Goal: Task Accomplishment & Management: Manage account settings

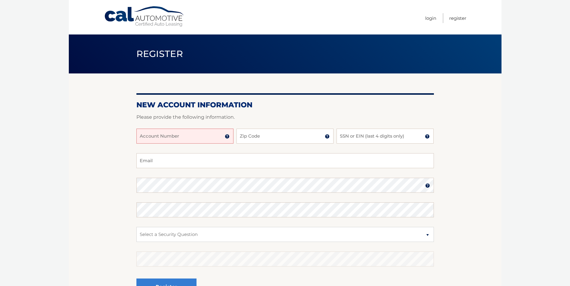
click at [182, 137] on input "Account Number" at bounding box center [184, 136] width 97 height 15
type input "44455974891"
click at [259, 141] on input "Zip Code" at bounding box center [284, 136] width 97 height 15
type input "33169"
click at [352, 137] on input "SSN or EIN (last 4 digits only)" at bounding box center [384, 136] width 97 height 15
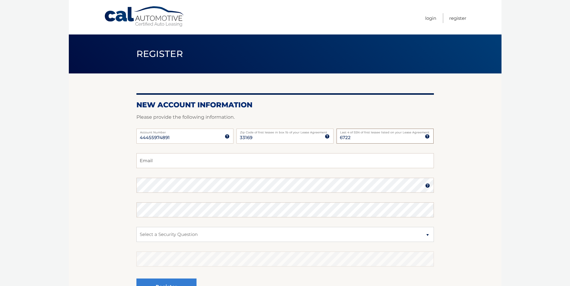
type input "6722"
click at [165, 161] on input "Email" at bounding box center [284, 160] width 297 height 15
type input "consultvet.inc@gmail.com"
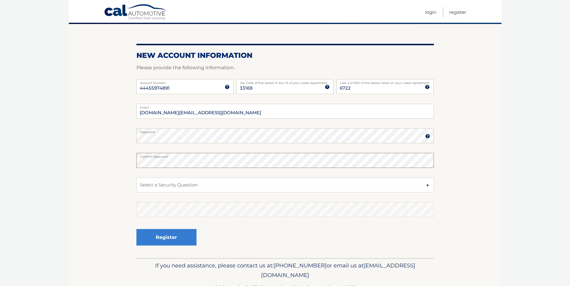
scroll to position [60, 0]
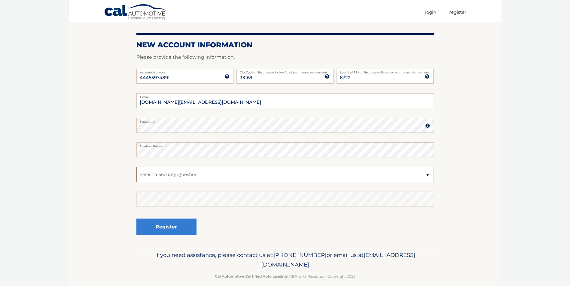
click at [427, 175] on select "Select a Security Question What was the name of your elementary school? What is…" at bounding box center [284, 174] width 297 height 15
select select "4"
click at [136, 167] on select "Select a Security Question What was the name of your elementary school? What is…" at bounding box center [284, 174] width 297 height 15
click at [159, 226] on button "Register" at bounding box center [166, 227] width 60 height 17
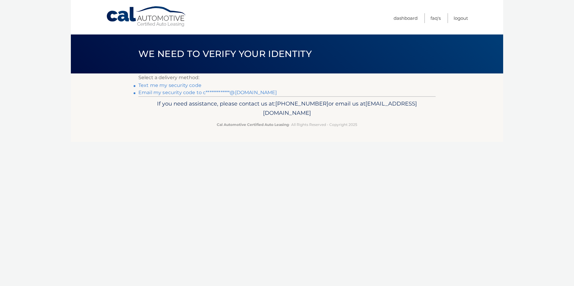
click at [170, 85] on link "Text me my security code" at bounding box center [169, 86] width 63 height 6
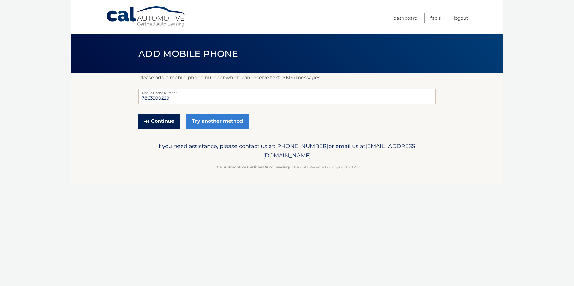
click at [163, 120] on button "Continue" at bounding box center [159, 121] width 42 height 15
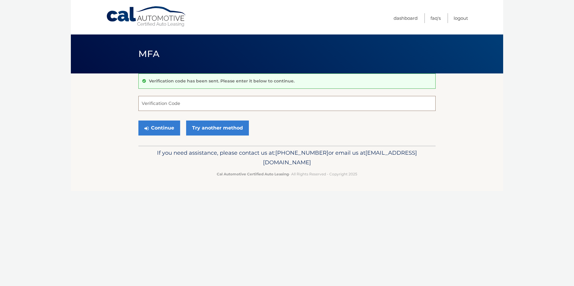
click at [166, 106] on input "Verification Code" at bounding box center [286, 103] width 297 height 15
type input "811095"
click at [163, 129] on button "Continue" at bounding box center [159, 128] width 42 height 15
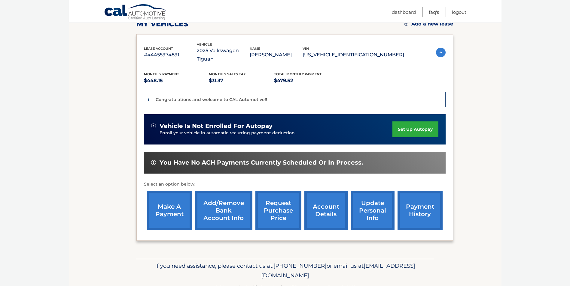
scroll to position [108, 0]
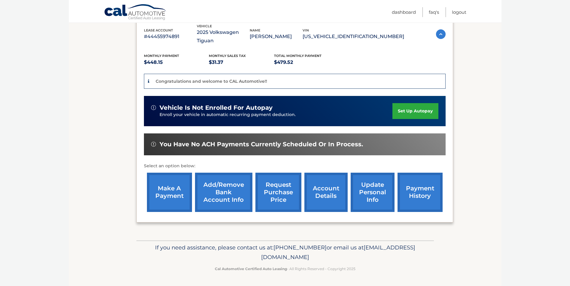
click at [410, 111] on link "set up autopay" at bounding box center [415, 111] width 46 height 16
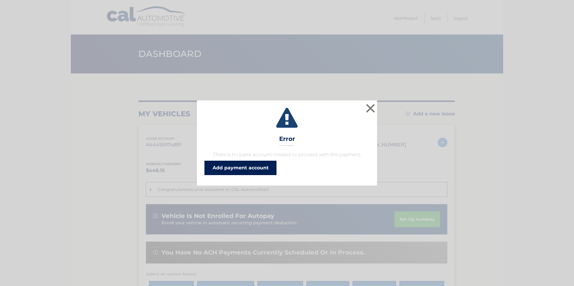
click at [241, 169] on link "Add payment account" at bounding box center [241, 168] width 72 height 14
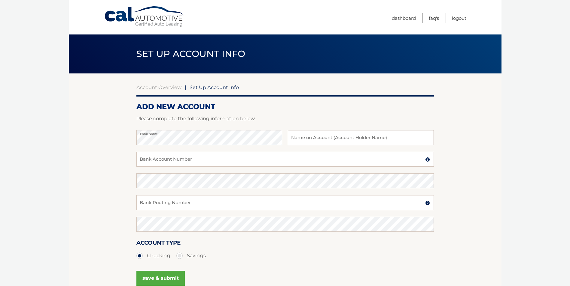
click at [300, 139] on input "text" at bounding box center [361, 137] width 146 height 15
type input "[DOMAIN_NAME]"
click at [190, 158] on input "Bank Account Number" at bounding box center [284, 159] width 297 height 15
type input "137801095"
click at [155, 205] on input "Bank Routing Number" at bounding box center [284, 202] width 297 height 15
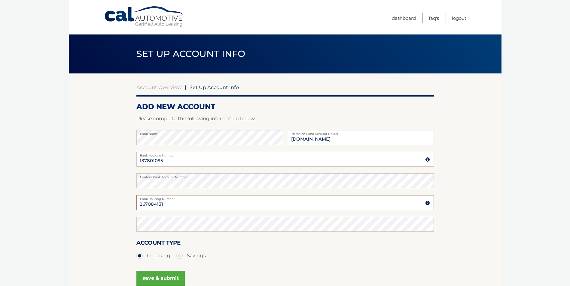
type input "267084131"
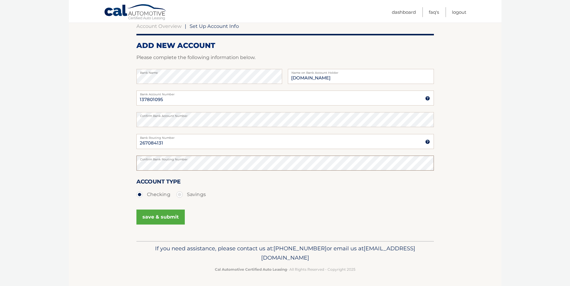
scroll to position [62, 0]
click at [161, 216] on button "save & submit" at bounding box center [160, 216] width 48 height 15
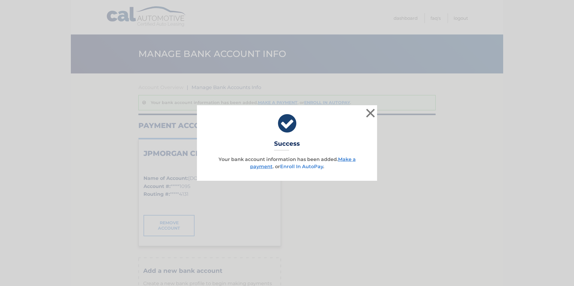
click at [300, 166] on link "Enroll In AutoPay" at bounding box center [301, 167] width 43 height 6
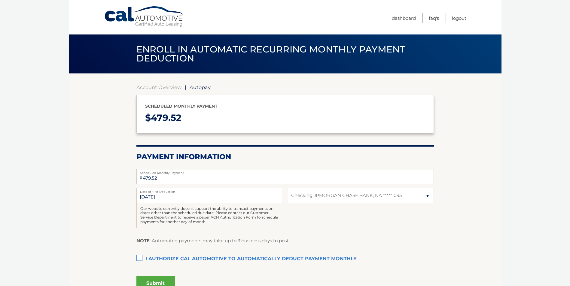
select select "OGU2NGZjY2MtZGE4Ni00MzUwLWEwNjYtNGVkZGY0NDA2OWVm"
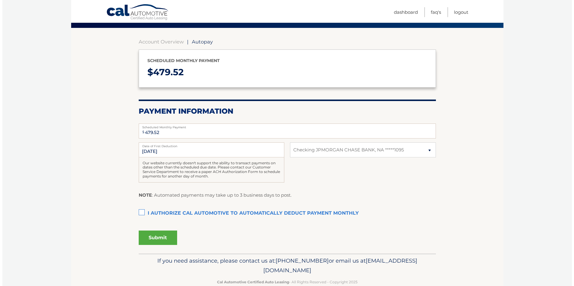
scroll to position [59, 0]
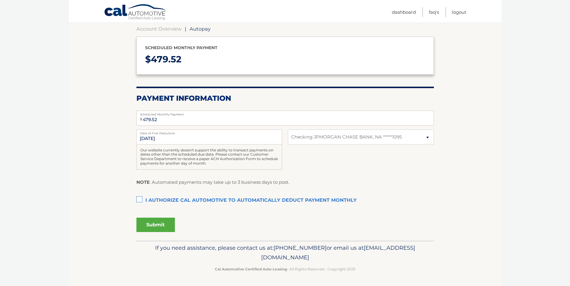
click at [139, 199] on label "I authorize cal automotive to automatically deduct payment monthly This checkbo…" at bounding box center [284, 201] width 297 height 12
click at [0, 0] on input "I authorize cal automotive to automatically deduct payment monthly This checkbo…" at bounding box center [0, 0] width 0 height 0
click at [154, 224] on button "Submit" at bounding box center [155, 225] width 38 height 14
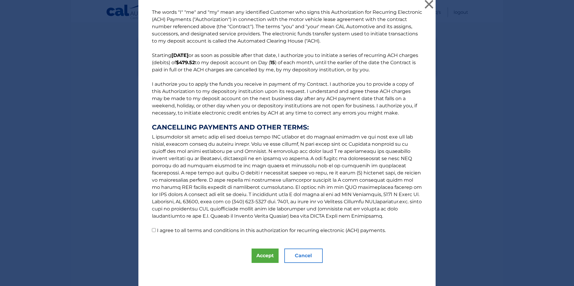
scroll to position [5, 0]
click at [153, 230] on input "I agree to all terms and conditions in this authorization for recurring electro…" at bounding box center [154, 230] width 4 height 4
checkbox input "true"
click at [265, 257] on button "Accept" at bounding box center [265, 255] width 27 height 14
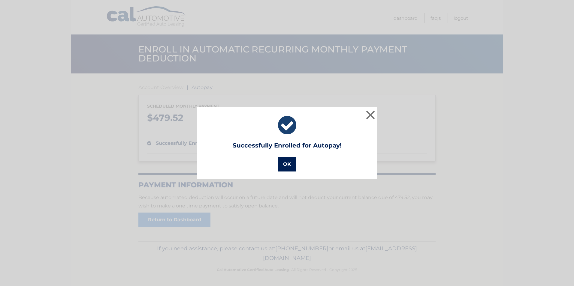
click at [284, 164] on button "OK" at bounding box center [286, 164] width 17 height 14
